Goal: Navigation & Orientation: Find specific page/section

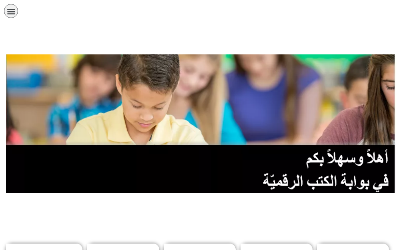
scroll to position [120, 0]
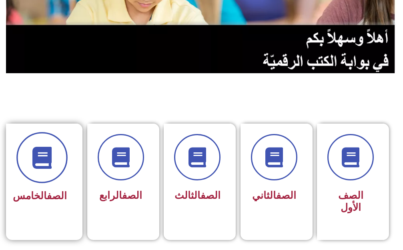
drag, startPoint x: 45, startPoint y: 156, endPoint x: 45, endPoint y: 152, distance: 4.0
click at [45, 152] on icon at bounding box center [42, 158] width 22 height 22
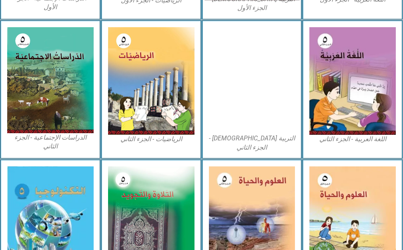
scroll to position [471, 0]
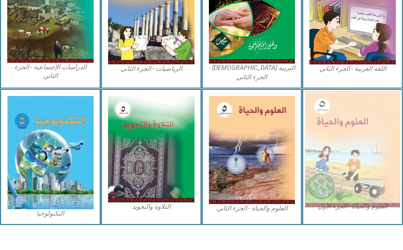
click at [341, 102] on img at bounding box center [352, 149] width 95 height 117
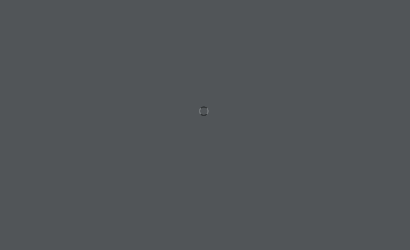
scroll to position [0, 16]
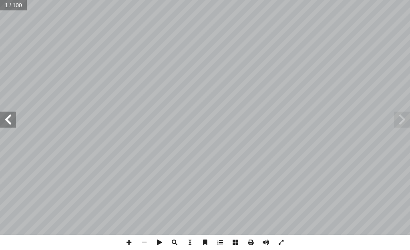
click at [4, 126] on span at bounding box center [8, 120] width 16 height 16
click at [5, 124] on span at bounding box center [8, 120] width 16 height 16
click at [5, 123] on span at bounding box center [8, 120] width 16 height 16
click at [6, 122] on span at bounding box center [8, 120] width 16 height 16
click at [8, 119] on span at bounding box center [8, 120] width 16 height 16
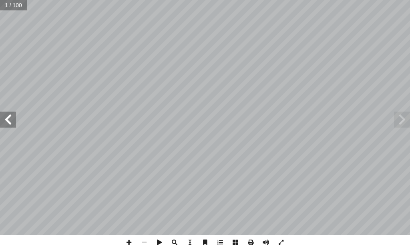
click at [8, 119] on span at bounding box center [8, 120] width 16 height 16
click at [9, 120] on span at bounding box center [8, 120] width 16 height 16
click at [10, 115] on span at bounding box center [8, 120] width 16 height 16
click at [9, 115] on span at bounding box center [8, 120] width 16 height 16
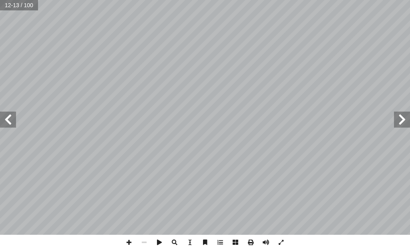
drag, startPoint x: 9, startPoint y: 115, endPoint x: 8, endPoint y: 120, distance: 5.4
click at [9, 117] on span at bounding box center [8, 120] width 16 height 16
